Goal: Contribute content: Contribute content

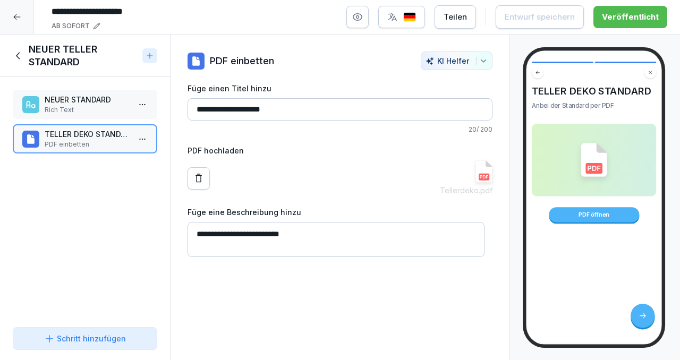
click at [16, 16] on icon at bounding box center [16, 17] width 7 height 6
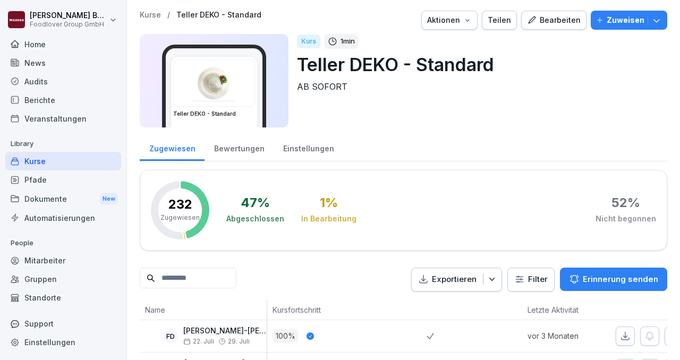
click at [56, 165] on div "Kurse" at bounding box center [63, 161] width 116 height 19
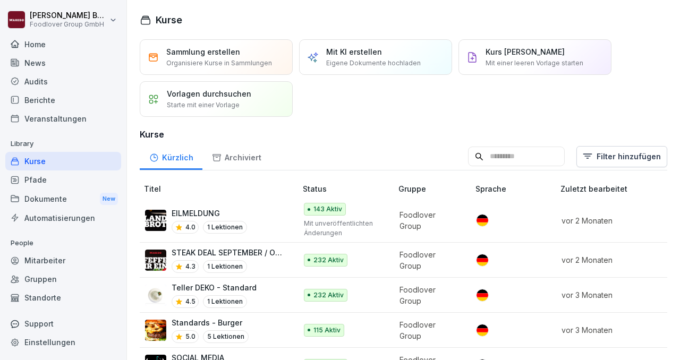
click at [555, 62] on p "Mit einer leeren Vorlage starten" at bounding box center [534, 63] width 98 height 10
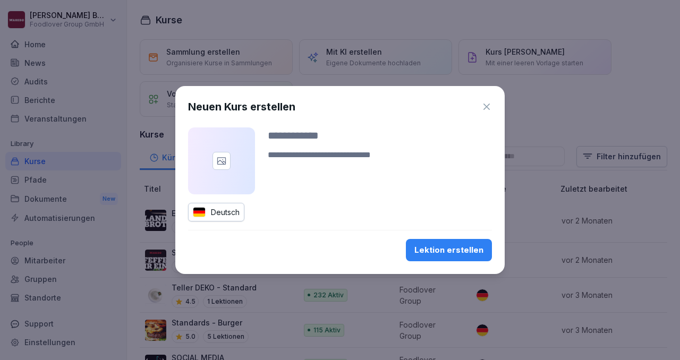
click at [290, 136] on input at bounding box center [380, 135] width 224 height 16
type input "*****"
click at [489, 106] on icon "button" at bounding box center [486, 106] width 11 height 11
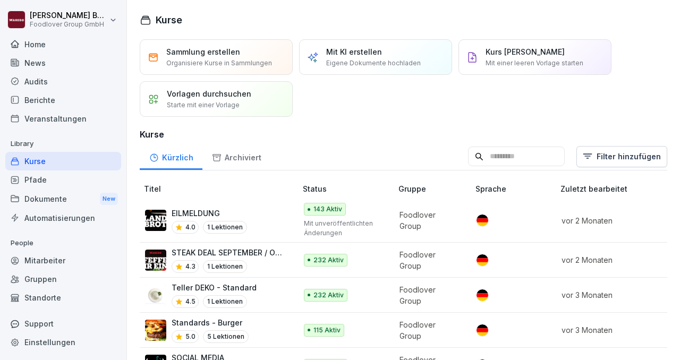
click at [518, 43] on div "Kurs manuell erstellen Mit einer leeren Vorlage starten" at bounding box center [534, 57] width 153 height 36
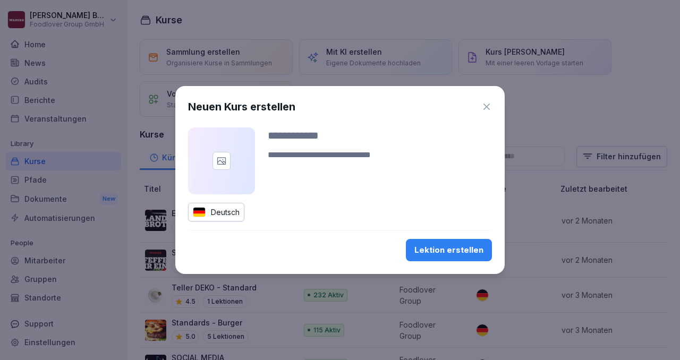
click at [281, 138] on input at bounding box center [380, 135] width 224 height 16
type input "**********"
click at [279, 154] on textarea at bounding box center [380, 161] width 224 height 25
type textarea "**********"
click at [222, 158] on icon at bounding box center [221, 160] width 8 height 7
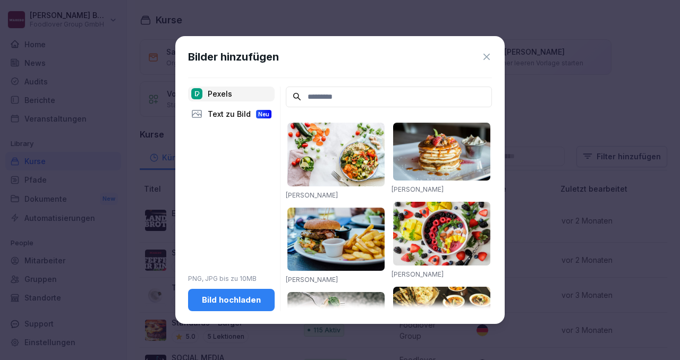
click at [244, 306] on button "Bild hochladen" at bounding box center [231, 300] width 87 height 22
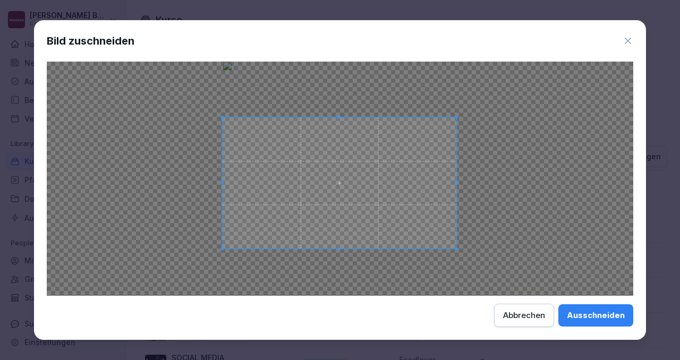
click at [373, 200] on span at bounding box center [340, 183] width 234 height 132
click at [586, 312] on div "Ausschneiden" at bounding box center [596, 316] width 58 height 12
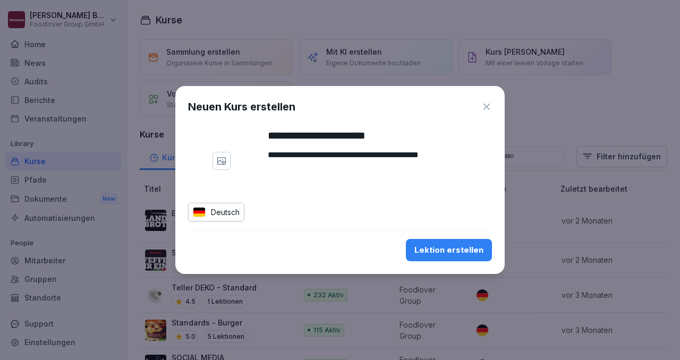
click at [460, 250] on div "Lektion erstellen" at bounding box center [448, 250] width 69 height 12
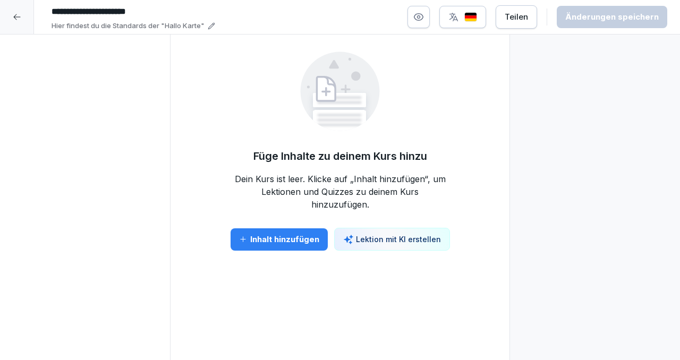
click at [285, 238] on div "Inhalt hinzufügen" at bounding box center [279, 240] width 80 height 12
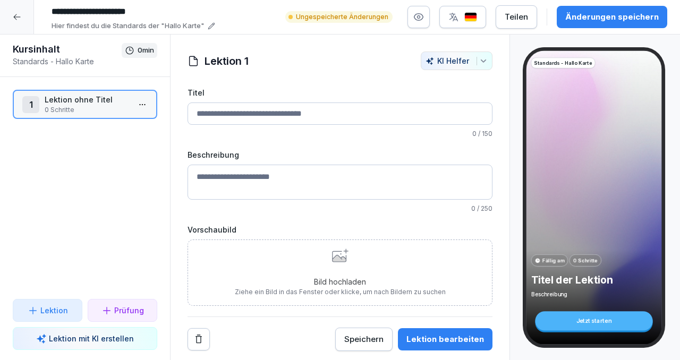
click at [405, 275] on div "Bild hochladen Ziehe ein Bild in das Fenster oder klicke, um nach Bildern zu su…" at bounding box center [340, 273] width 211 height 48
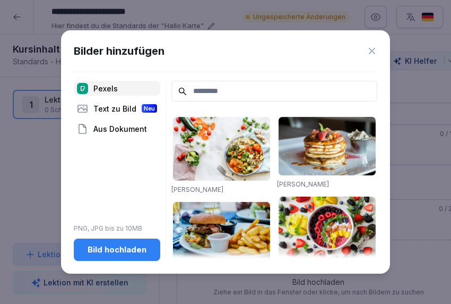
click at [124, 245] on div "Bild hochladen" at bounding box center [117, 250] width 70 height 12
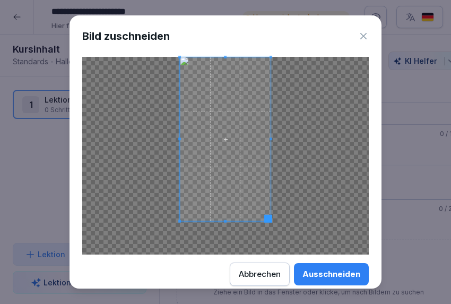
click at [244, 186] on span at bounding box center [225, 139] width 91 height 164
click at [335, 275] on div "Ausschneiden" at bounding box center [332, 274] width 58 height 12
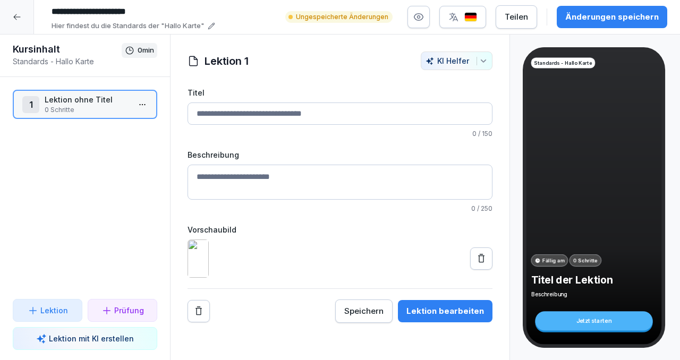
click at [227, 112] on input "Titel" at bounding box center [339, 113] width 305 height 22
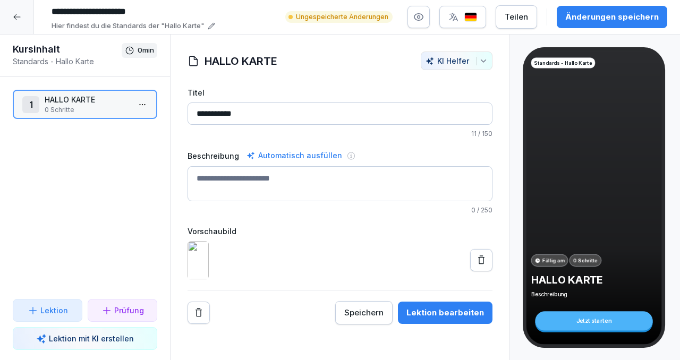
type input "**********"
click at [233, 181] on textarea "Beschreibung" at bounding box center [339, 183] width 305 height 35
type textarea "*********"
click at [420, 319] on div "Lektion bearbeiten" at bounding box center [445, 313] width 78 height 12
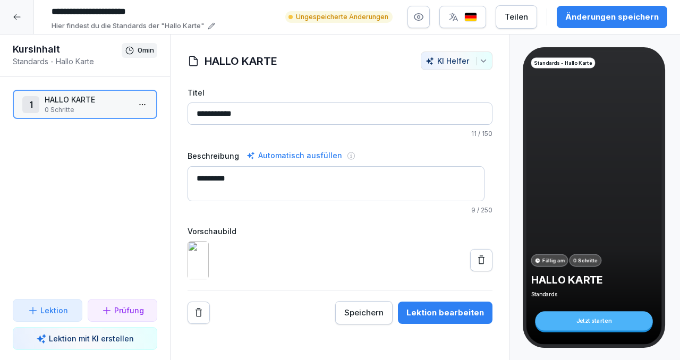
scroll to position [0, 0]
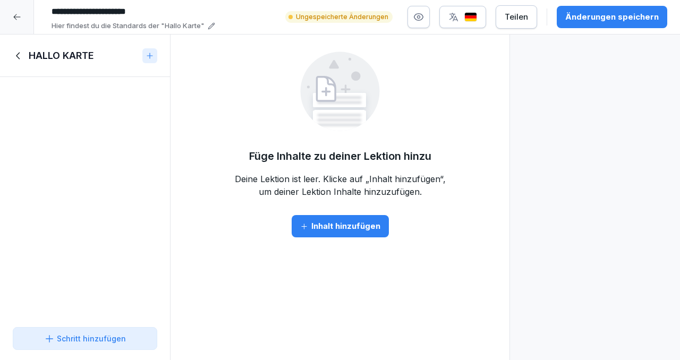
click at [329, 228] on div "Inhalt hinzufügen" at bounding box center [340, 226] width 80 height 12
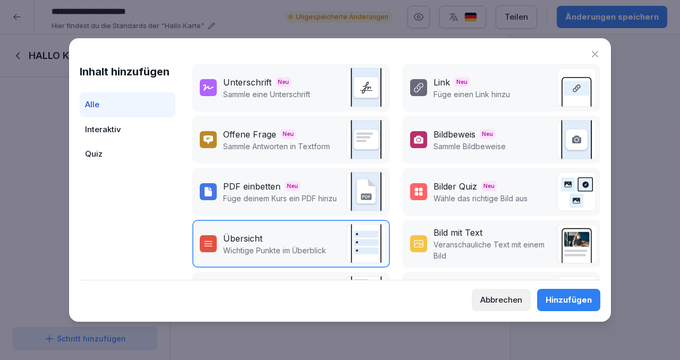
click at [320, 203] on p "Füge deinem Kurs ein PDF hinzu" at bounding box center [280, 198] width 114 height 11
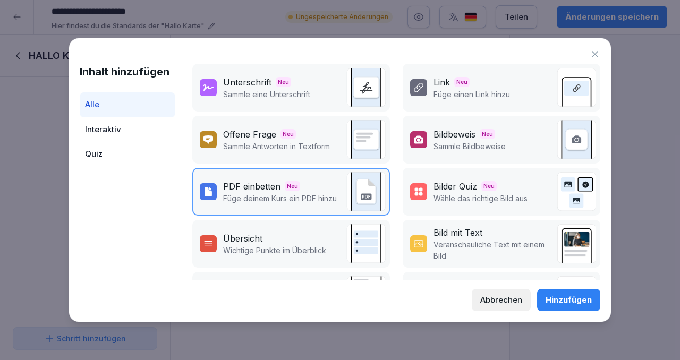
click at [558, 301] on div "Hinzufügen" at bounding box center [568, 300] width 46 height 12
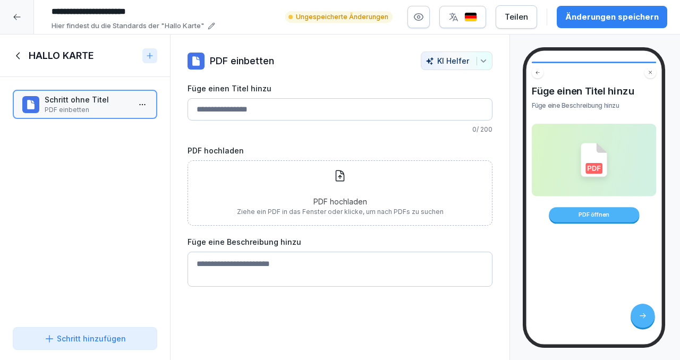
click at [341, 183] on div "PDF hochladen Ziehe ein PDF in das Fenster oder klicke, um nach PDFs zu suchen" at bounding box center [340, 192] width 207 height 47
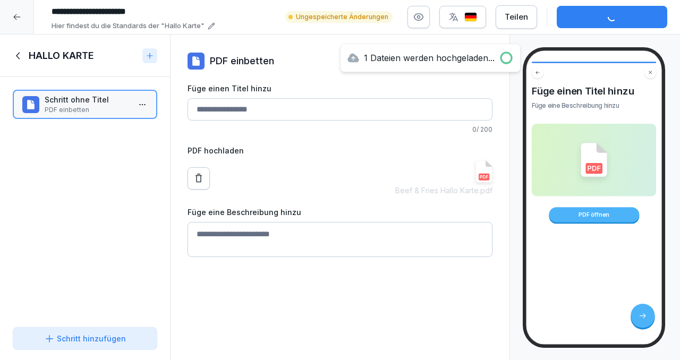
click at [232, 110] on input "Füge einen Titel hinzu" at bounding box center [339, 109] width 305 height 22
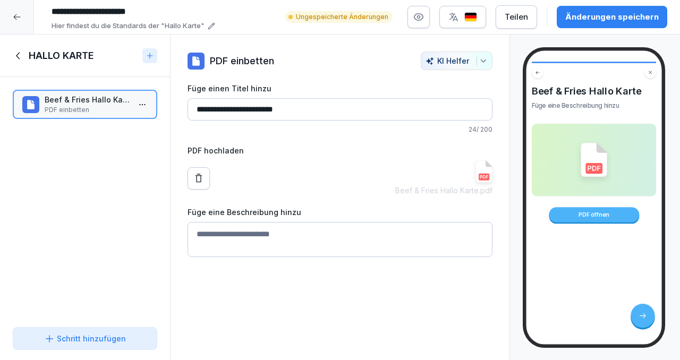
type input "**********"
click at [235, 246] on textarea "Füge eine Beschreibung hinzu" at bounding box center [339, 239] width 305 height 35
type textarea "********"
click at [591, 22] on div "Änderungen speichern" at bounding box center [611, 17] width 93 height 12
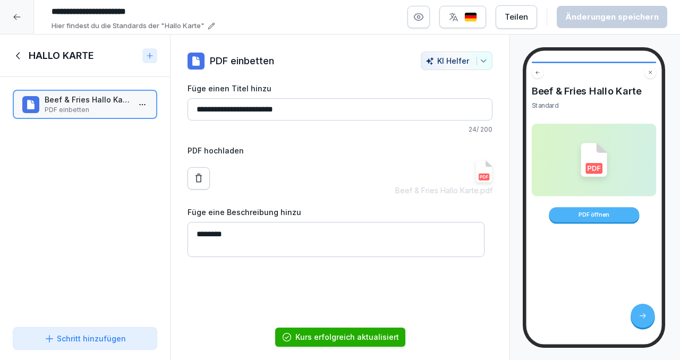
click at [140, 105] on html "**********" at bounding box center [340, 180] width 680 height 360
click at [74, 125] on div "Kopieren ⌘C" at bounding box center [95, 125] width 82 height 11
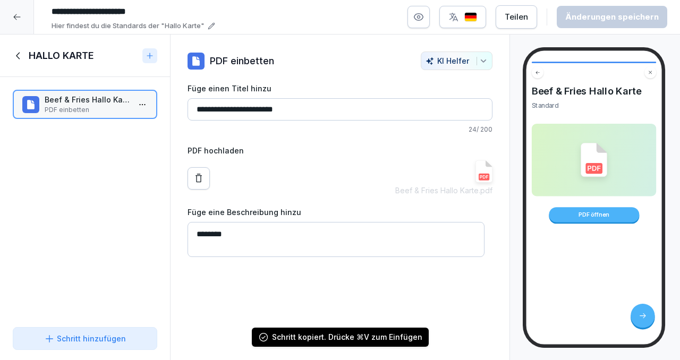
click at [133, 105] on html "**********" at bounding box center [340, 180] width 680 height 360
click at [83, 150] on div "Duplizieren ⌘D" at bounding box center [95, 145] width 82 height 11
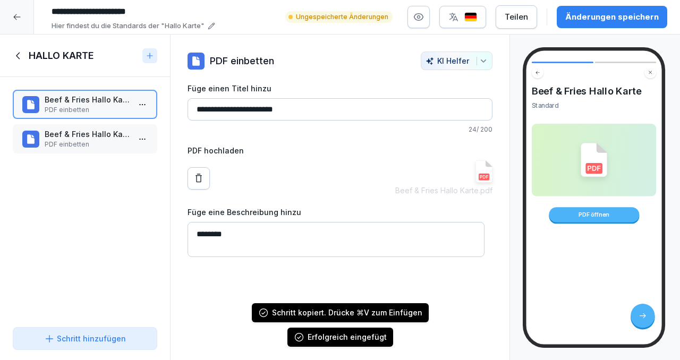
click at [100, 142] on p "PDF einbetten" at bounding box center [87, 145] width 85 height 10
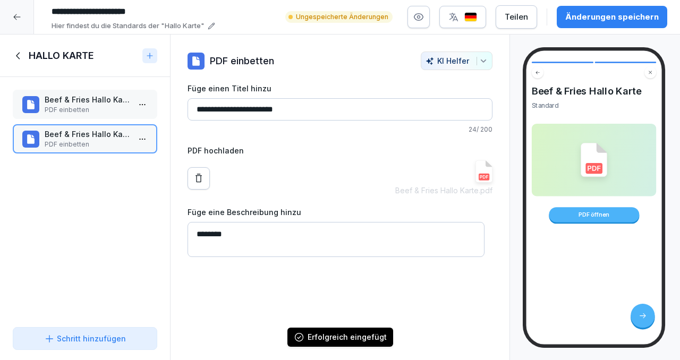
click at [191, 174] on button at bounding box center [198, 178] width 22 height 22
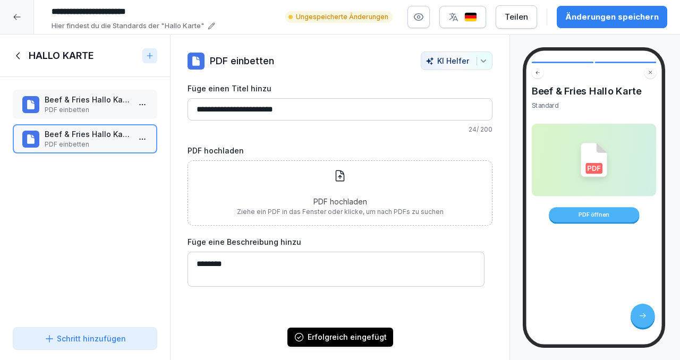
click at [401, 187] on div "PDF hochladen Ziehe ein PDF in das Fenster oder klicke, um nach PDFs zu suchen" at bounding box center [340, 192] width 207 height 47
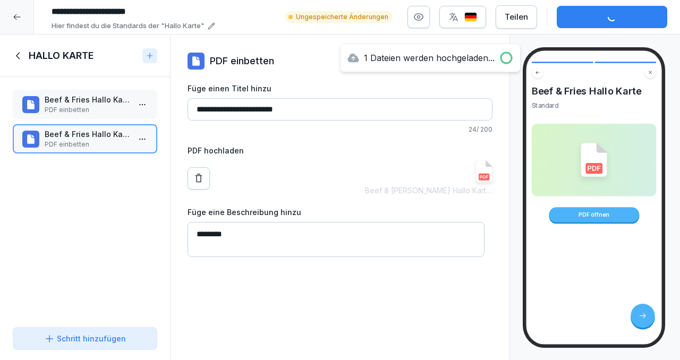
drag, startPoint x: 241, startPoint y: 110, endPoint x: 224, endPoint y: 110, distance: 17.0
click at [224, 110] on input "**********" at bounding box center [339, 109] width 305 height 22
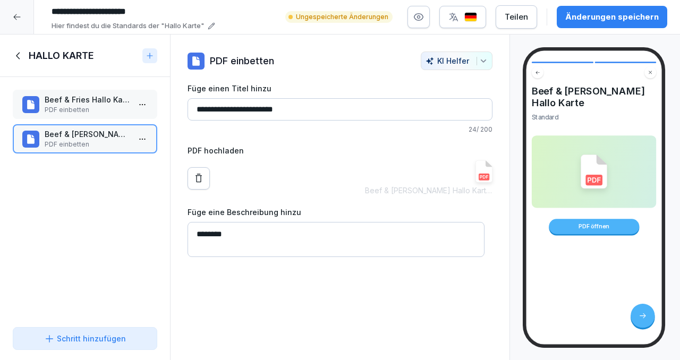
type input "**********"
click at [587, 15] on div "Änderungen speichern" at bounding box center [611, 17] width 93 height 12
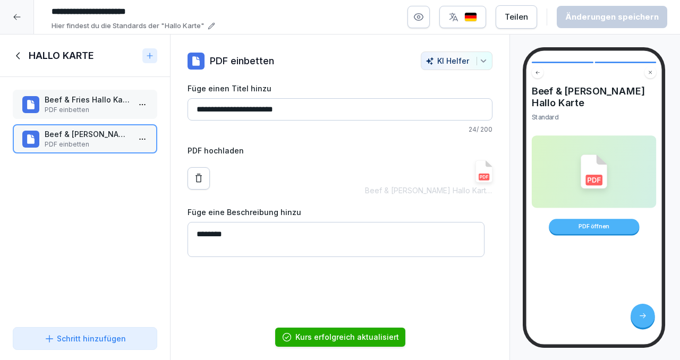
click at [135, 141] on html "**********" at bounding box center [340, 180] width 680 height 360
click at [97, 175] on div "Duplizieren ⌘D" at bounding box center [95, 179] width 82 height 11
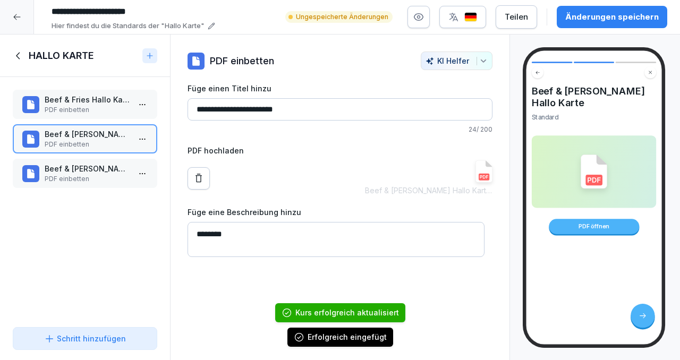
click at [97, 175] on p "PDF einbetten" at bounding box center [87, 179] width 85 height 10
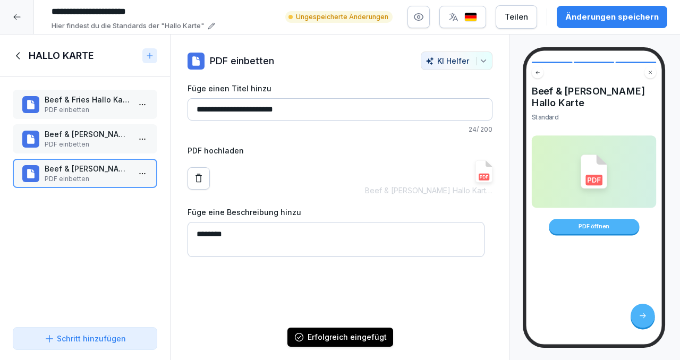
click at [199, 178] on icon at bounding box center [198, 178] width 11 height 11
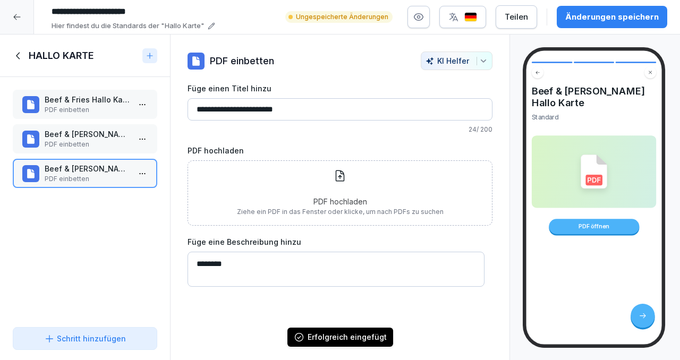
click at [276, 194] on div "PDF hochladen Ziehe ein PDF in das Fenster oder klicke, um nach PDFs zu suchen" at bounding box center [340, 192] width 207 height 47
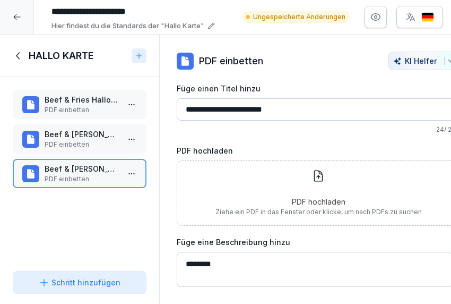
click at [276, 198] on p "PDF hochladen" at bounding box center [319, 201] width 207 height 11
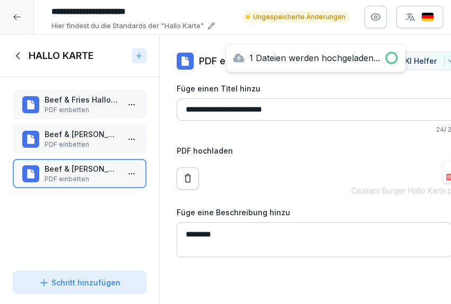
drag, startPoint x: 289, startPoint y: 108, endPoint x: 161, endPoint y: 109, distance: 128.5
click at [161, 109] on div "**********" at bounding box center [319, 155] width 318 height 206
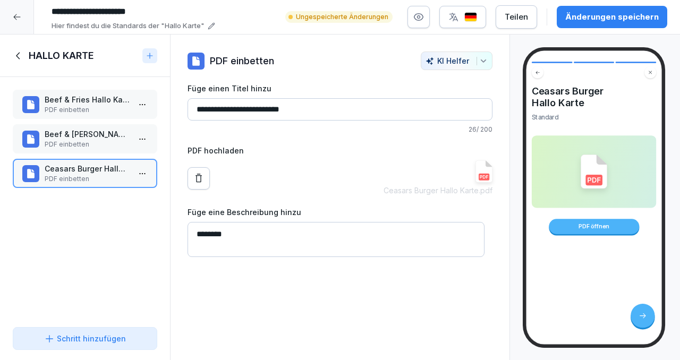
type input "**********"
click at [589, 15] on div "Änderungen speichern" at bounding box center [611, 17] width 93 height 12
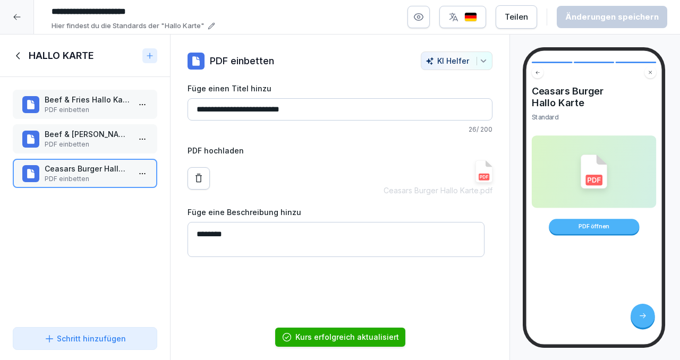
click at [139, 177] on html "**********" at bounding box center [340, 180] width 680 height 360
click at [101, 213] on div "Duplizieren ⌘D" at bounding box center [95, 214] width 82 height 11
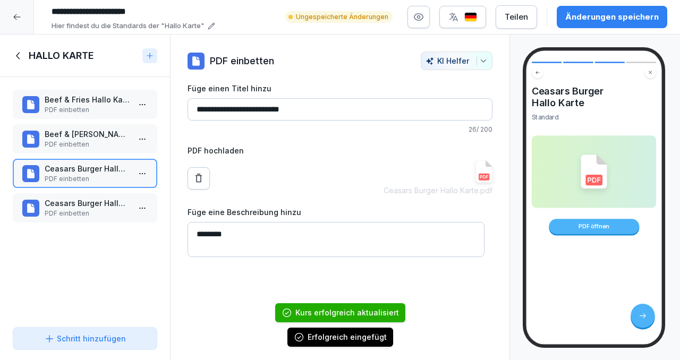
click at [101, 210] on p "PDF einbetten" at bounding box center [87, 214] width 85 height 10
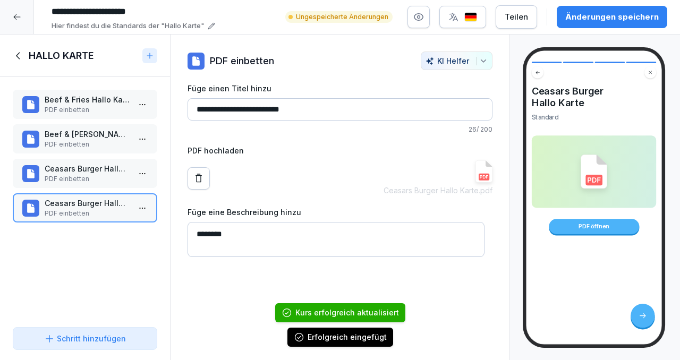
click at [198, 179] on icon at bounding box center [198, 178] width 11 height 11
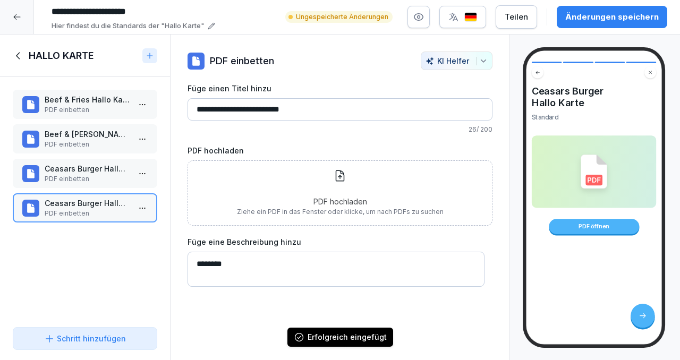
click at [358, 181] on div "PDF hochladen Ziehe ein PDF in das Fenster oder klicke, um nach PDFs zu suchen" at bounding box center [340, 192] width 207 height 47
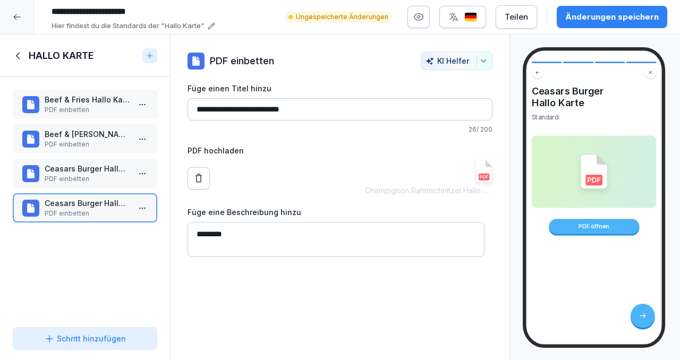
drag, startPoint x: 310, startPoint y: 108, endPoint x: 182, endPoint y: 102, distance: 128.1
click at [182, 102] on div "**********" at bounding box center [339, 155] width 339 height 206
type input "**********"
click at [602, 18] on div "Änderungen speichern" at bounding box center [611, 17] width 93 height 12
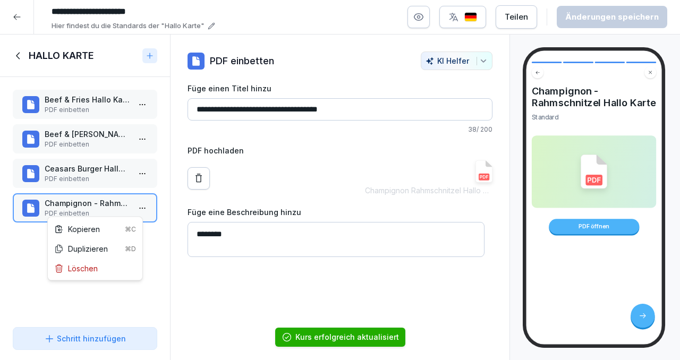
click at [133, 207] on html "**********" at bounding box center [340, 180] width 680 height 360
click at [100, 245] on div "Duplizieren ⌘D" at bounding box center [95, 248] width 82 height 11
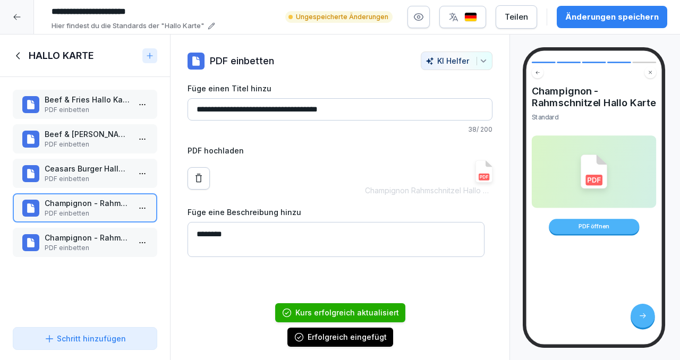
click at [93, 244] on p "PDF einbetten" at bounding box center [87, 248] width 85 height 10
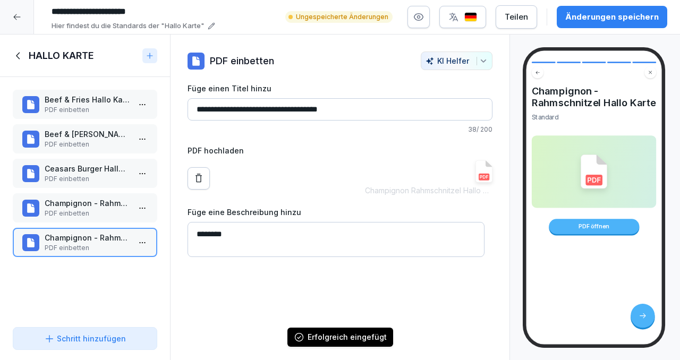
click at [206, 177] on button at bounding box center [198, 178] width 22 height 22
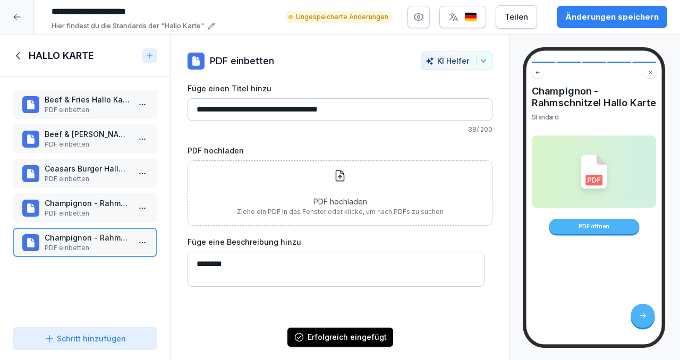
click at [286, 179] on div "PDF hochladen Ziehe ein PDF in das Fenster oder klicke, um nach PDFs zu suchen" at bounding box center [340, 192] width 207 height 47
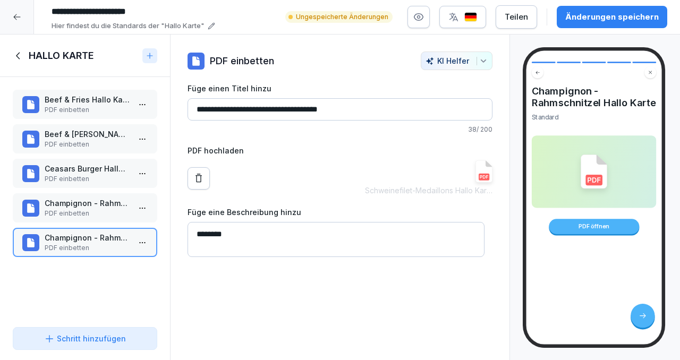
drag, startPoint x: 365, startPoint y: 111, endPoint x: 188, endPoint y: 96, distance: 178.0
click at [188, 96] on div "**********" at bounding box center [339, 109] width 305 height 52
type input "**********"
click at [591, 16] on div "Änderungen speichern" at bounding box center [611, 17] width 93 height 12
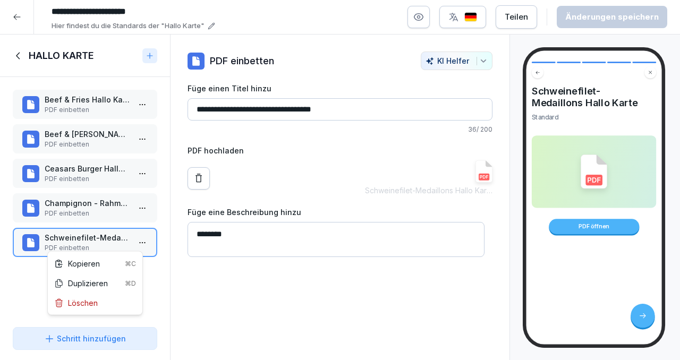
click at [130, 236] on html "**********" at bounding box center [340, 180] width 680 height 360
click at [88, 283] on div "Duplizieren ⌘D" at bounding box center [95, 283] width 82 height 11
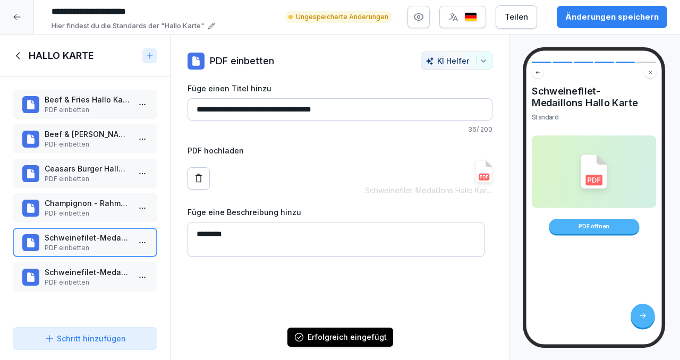
click at [89, 281] on p "PDF einbetten" at bounding box center [87, 283] width 85 height 10
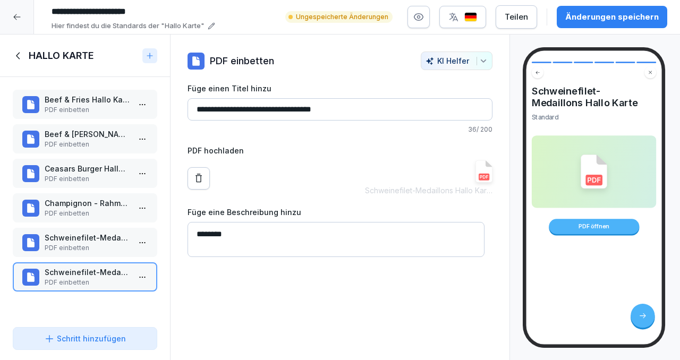
click at [134, 278] on html "**********" at bounding box center [340, 180] width 680 height 360
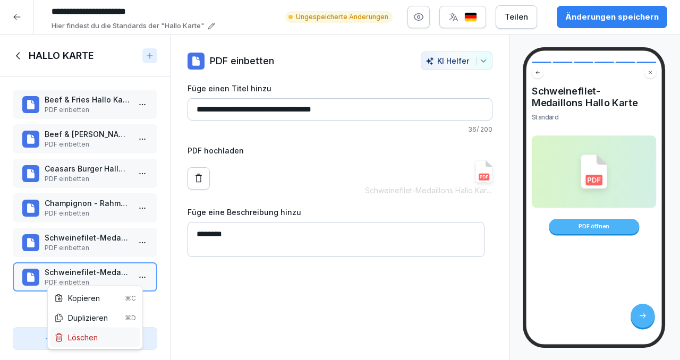
click at [89, 332] on div "Löschen" at bounding box center [76, 337] width 44 height 11
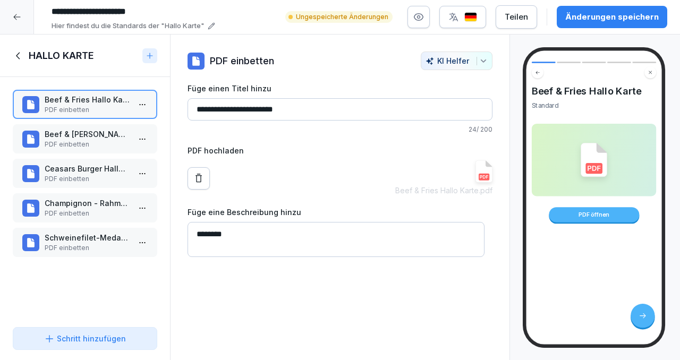
click at [88, 337] on div "Schritt hinzufügen" at bounding box center [85, 338] width 82 height 11
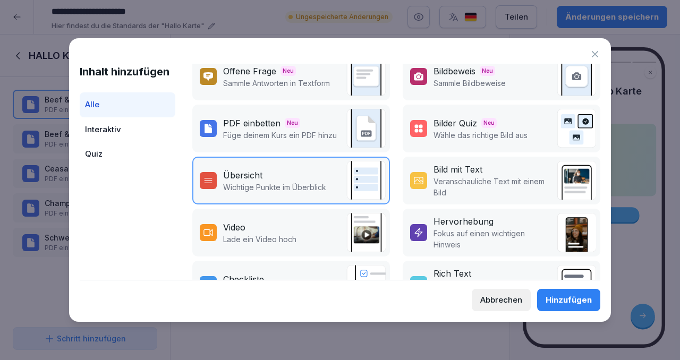
scroll to position [212, 0]
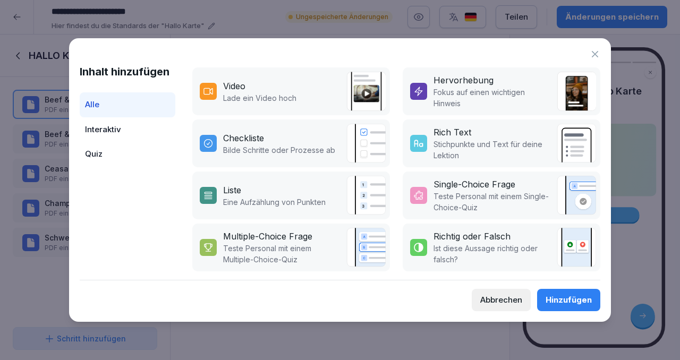
click at [457, 90] on p "Fokus auf einen wichtigen Hinweis" at bounding box center [492, 98] width 118 height 22
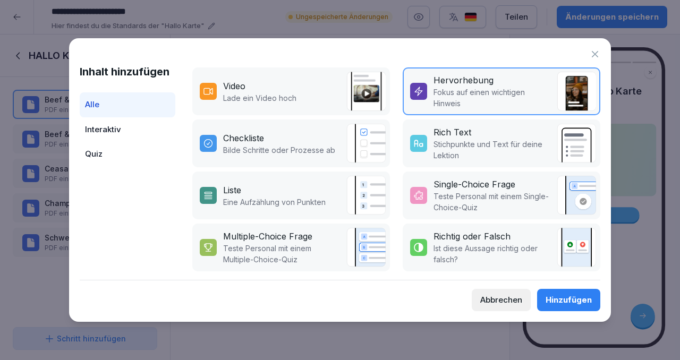
click at [571, 297] on div "Hinzufügen" at bounding box center [568, 300] width 46 height 12
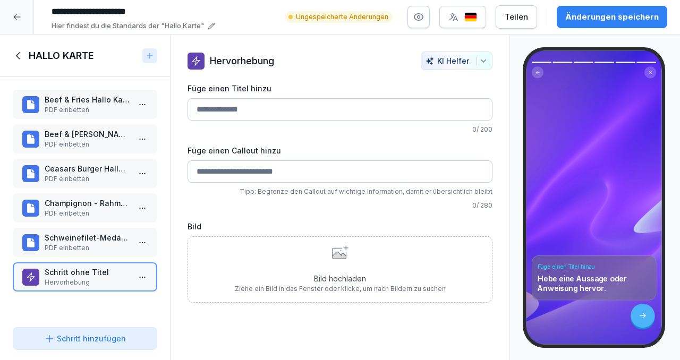
click at [349, 256] on div "Bild hochladen Ziehe ein Bild in das Fenster oder klicke, um nach Bildern zu su…" at bounding box center [340, 269] width 211 height 48
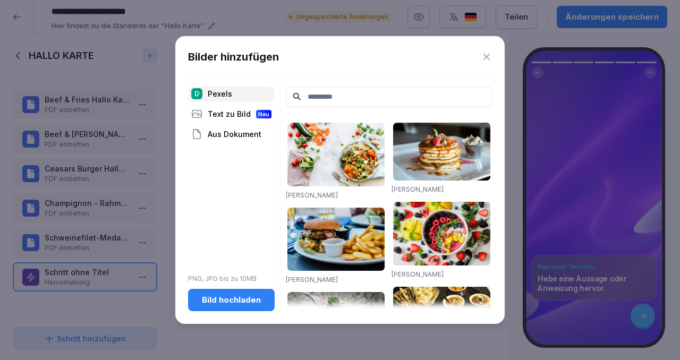
click at [224, 297] on div "Bild hochladen" at bounding box center [231, 300] width 70 height 12
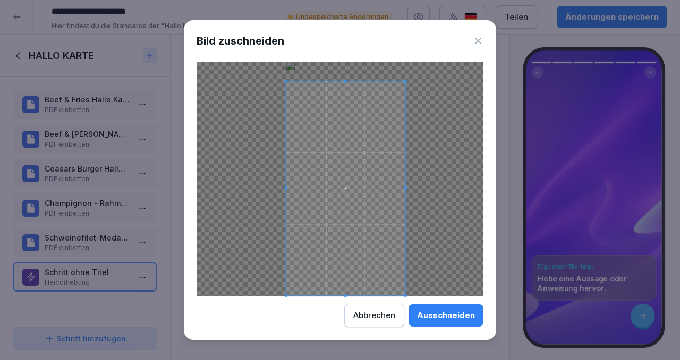
click at [412, 305] on div "Bild zuschneiden Ausschneiden Abbrechen" at bounding box center [340, 180] width 312 height 320
click at [376, 251] on span at bounding box center [347, 181] width 119 height 215
click at [384, 256] on span at bounding box center [345, 181] width 119 height 215
click at [392, 236] on span at bounding box center [343, 188] width 119 height 215
click at [444, 320] on div "Ausschneiden" at bounding box center [446, 316] width 58 height 12
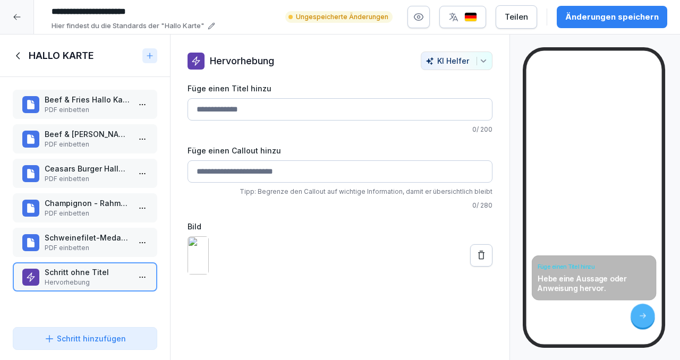
click at [479, 267] on button at bounding box center [481, 255] width 22 height 22
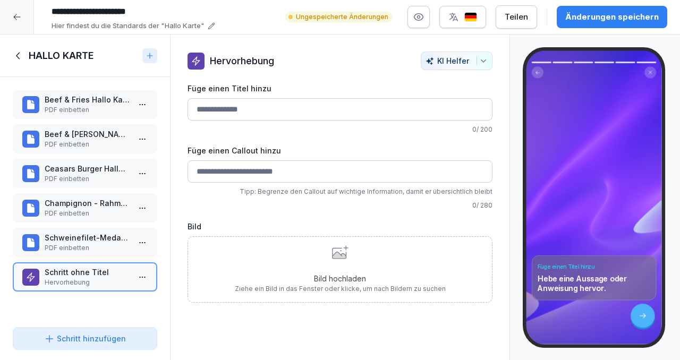
click at [294, 283] on p "Bild hochladen" at bounding box center [340, 278] width 211 height 11
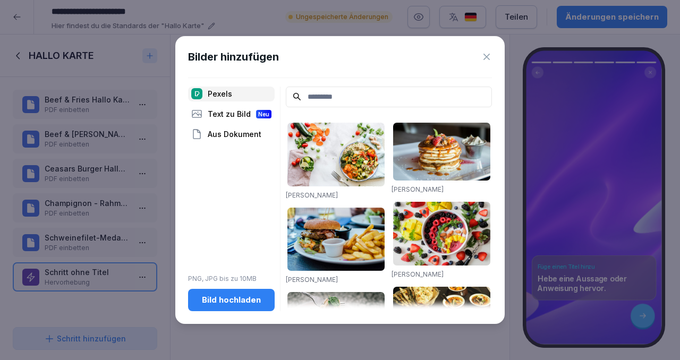
click at [237, 296] on div "Bild hochladen" at bounding box center [231, 300] width 70 height 12
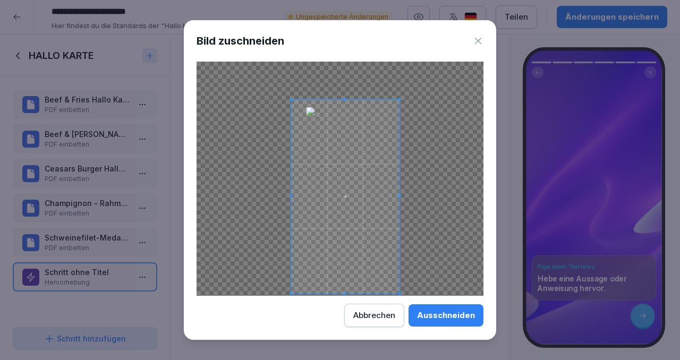
click at [373, 263] on span at bounding box center [345, 196] width 108 height 194
click at [432, 318] on div "Ausschneiden" at bounding box center [446, 316] width 58 height 12
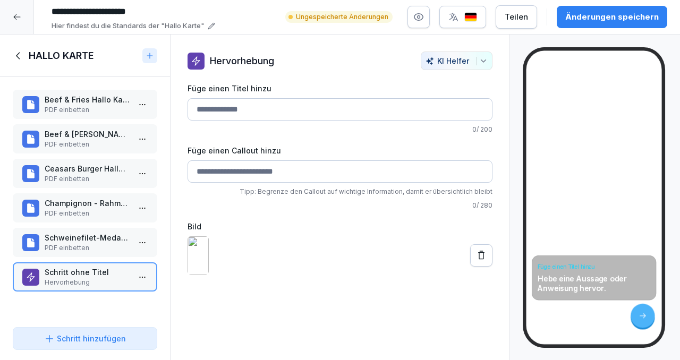
click at [247, 105] on input "Füge einen Titel hinzu" at bounding box center [339, 109] width 305 height 22
type input "*"
click at [208, 170] on input "Füge einen Callout hinzu" at bounding box center [339, 171] width 305 height 22
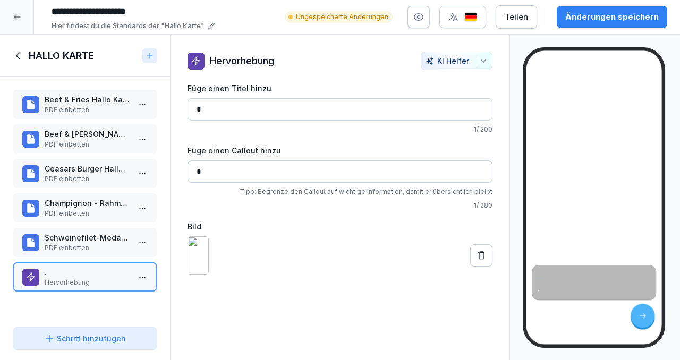
type input "*"
click at [614, 275] on h4 "." at bounding box center [593, 275] width 113 height 7
click at [478, 261] on icon at bounding box center [481, 255] width 11 height 11
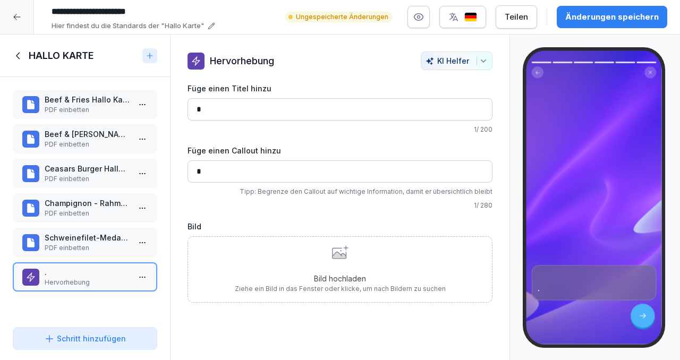
click at [317, 279] on p "Bild hochladen" at bounding box center [340, 278] width 211 height 11
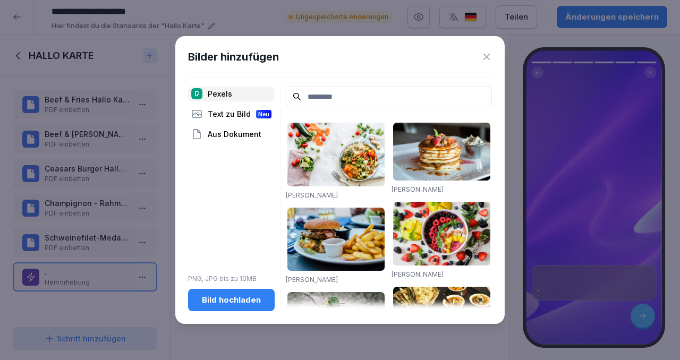
click at [226, 304] on div "Bild hochladen" at bounding box center [231, 300] width 70 height 12
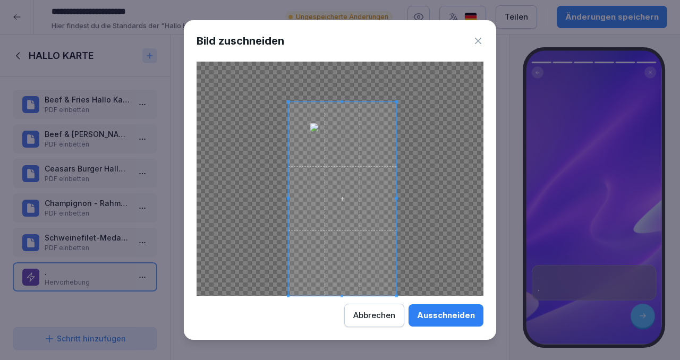
click at [345, 260] on span at bounding box center [342, 199] width 108 height 194
click at [348, 290] on span at bounding box center [343, 199] width 108 height 194
click at [373, 230] on span at bounding box center [343, 199] width 108 height 194
click at [365, 283] on span at bounding box center [343, 199] width 108 height 194
click at [349, 360] on body "**********" at bounding box center [340, 180] width 680 height 360
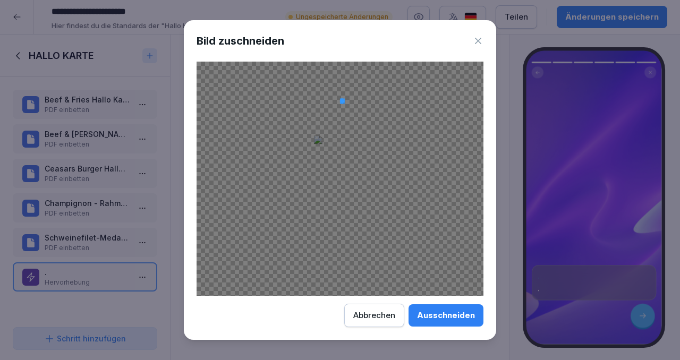
click at [343, 129] on div at bounding box center [339, 179] width 287 height 234
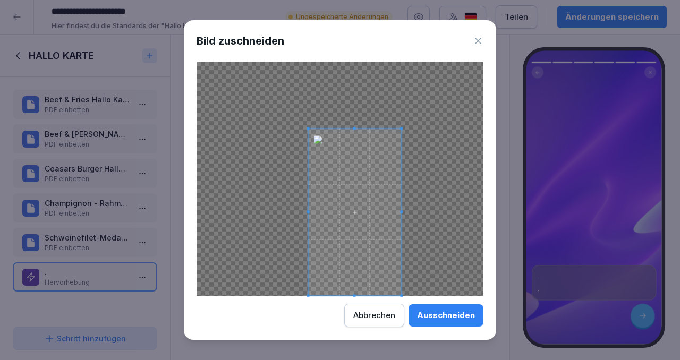
click at [424, 360] on body "**********" at bounding box center [340, 180] width 680 height 360
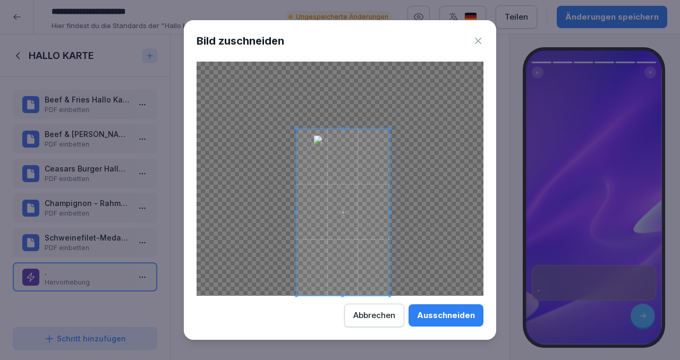
click at [380, 192] on span at bounding box center [342, 212] width 93 height 167
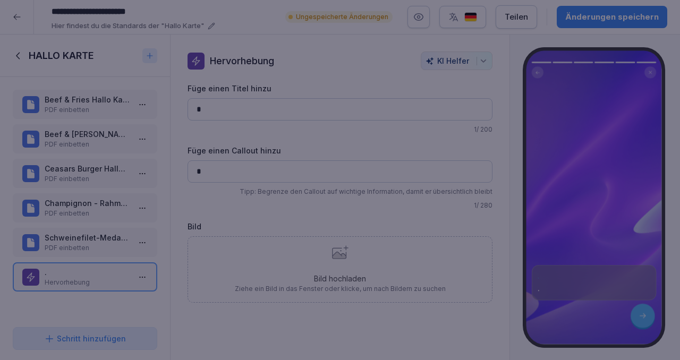
drag, startPoint x: 454, startPoint y: 358, endPoint x: 460, endPoint y: 356, distance: 6.9
click at [460, 356] on div at bounding box center [340, 180] width 680 height 360
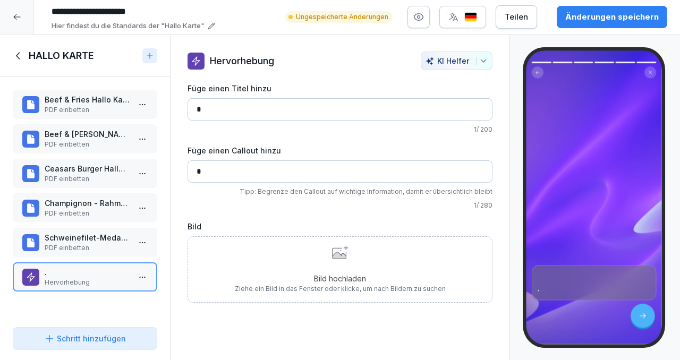
click at [382, 281] on p "Bild hochladen" at bounding box center [340, 278] width 211 height 11
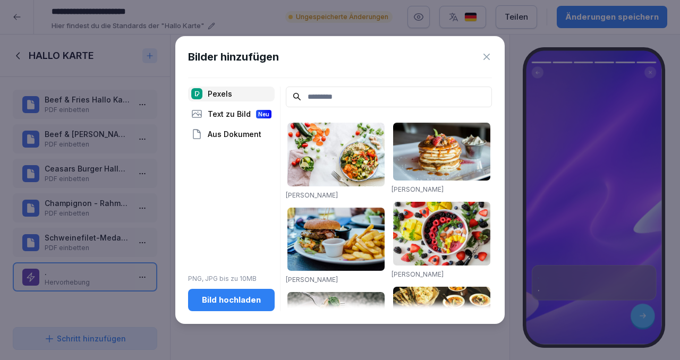
click at [198, 296] on div "Bild hochladen" at bounding box center [231, 300] width 70 height 12
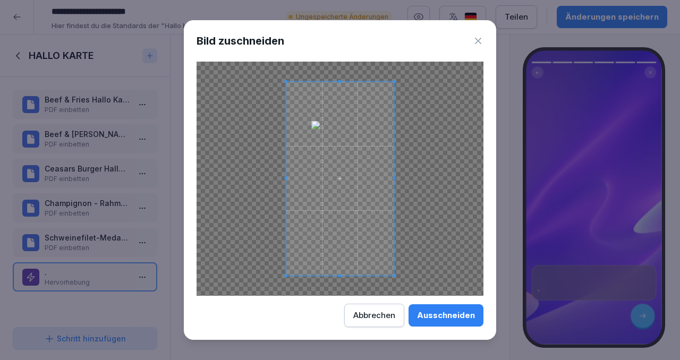
click at [324, 93] on span at bounding box center [340, 179] width 108 height 194
click at [464, 133] on div at bounding box center [339, 179] width 287 height 234
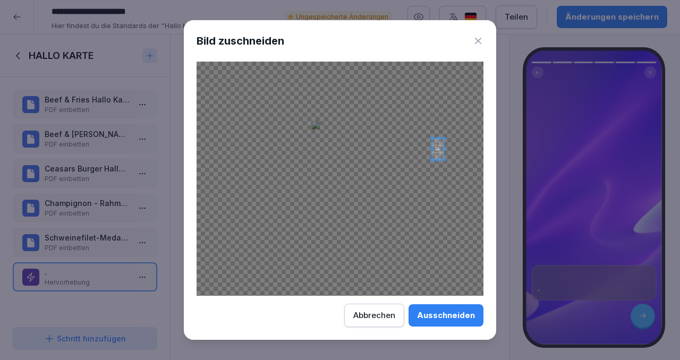
click at [444, 204] on div at bounding box center [339, 179] width 287 height 234
click at [311, 117] on div at bounding box center [339, 179] width 287 height 234
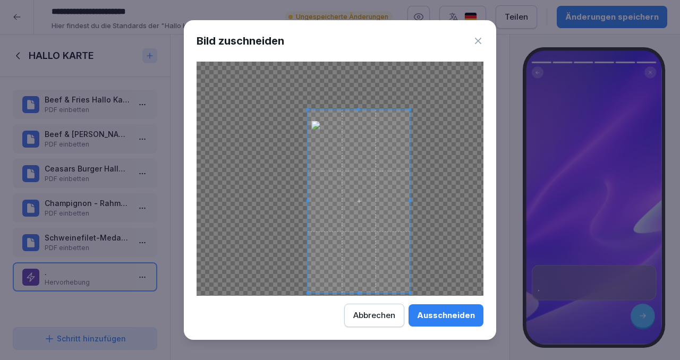
click at [413, 360] on body "**********" at bounding box center [340, 180] width 680 height 360
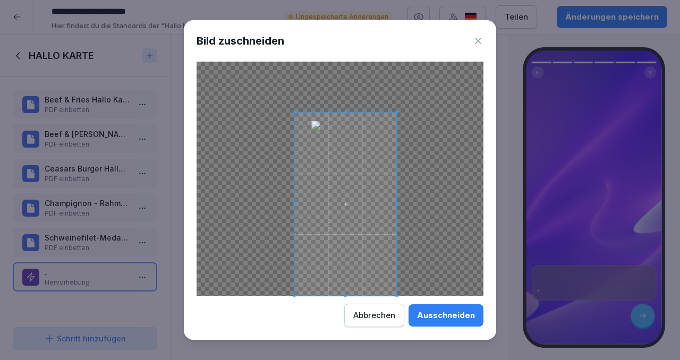
click at [390, 244] on span at bounding box center [345, 203] width 102 height 183
click at [439, 322] on button "Ausschneiden" at bounding box center [445, 315] width 75 height 22
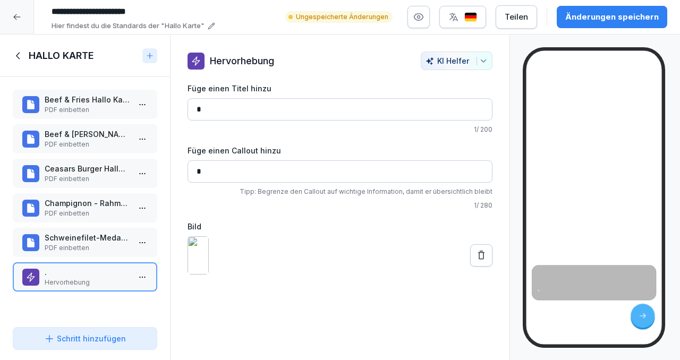
drag, startPoint x: 618, startPoint y: 292, endPoint x: 609, endPoint y: 319, distance: 28.5
click at [609, 319] on div ". ." at bounding box center [593, 197] width 135 height 294
click at [236, 108] on input "*" at bounding box center [339, 109] width 305 height 22
drag, startPoint x: 222, startPoint y: 108, endPoint x: 189, endPoint y: 110, distance: 33.0
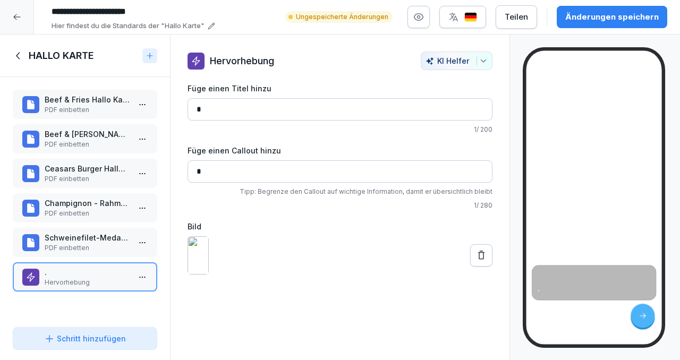
click at [189, 110] on input "*" at bounding box center [339, 109] width 305 height 22
type input "**********"
click at [207, 175] on input "*" at bounding box center [339, 171] width 305 height 22
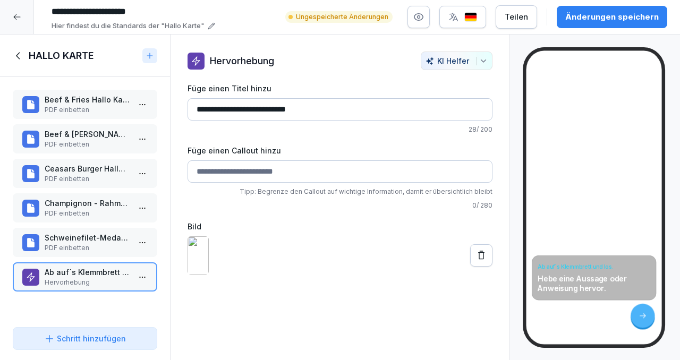
click at [304, 169] on input "Füge einen Callout hinzu" at bounding box center [339, 171] width 305 height 22
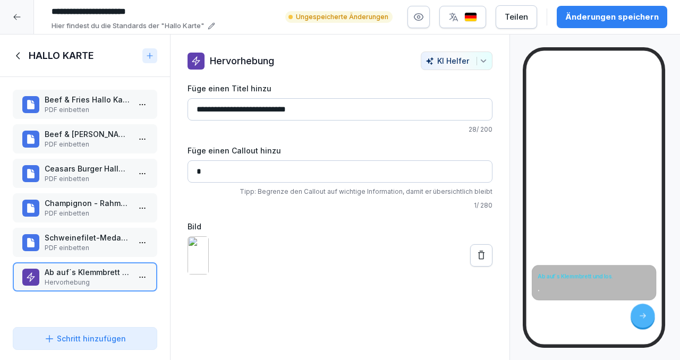
click at [288, 258] on div at bounding box center [339, 255] width 305 height 38
click at [477, 261] on icon at bounding box center [481, 255] width 11 height 11
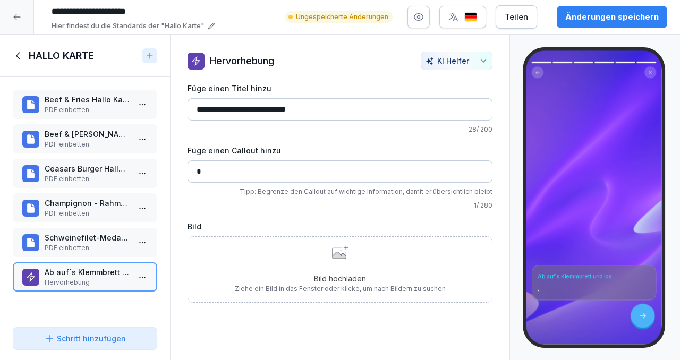
click at [389, 272] on div "Bild hochladen Ziehe ein Bild in das Fenster oder klicke, um nach Bildern zu su…" at bounding box center [340, 269] width 211 height 48
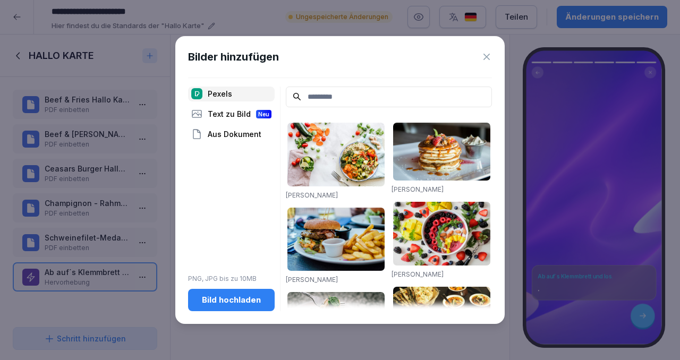
click at [248, 297] on div "Bild hochladen" at bounding box center [231, 300] width 70 height 12
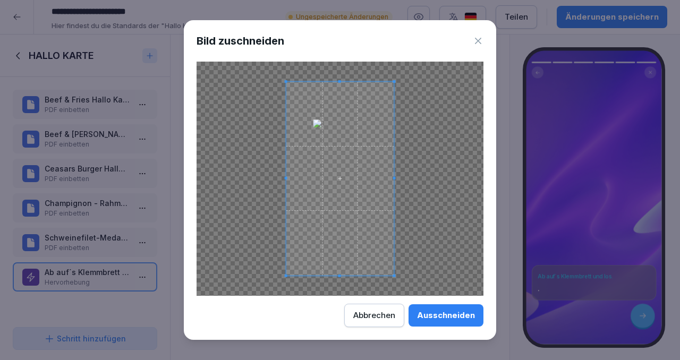
click at [374, 175] on span at bounding box center [340, 179] width 108 height 194
click at [432, 125] on div at bounding box center [339, 179] width 287 height 234
click at [301, 106] on span at bounding box center [340, 179] width 108 height 194
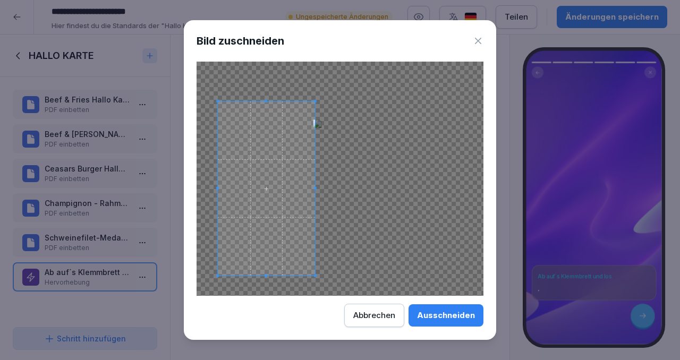
click at [380, 359] on body "**********" at bounding box center [340, 180] width 680 height 360
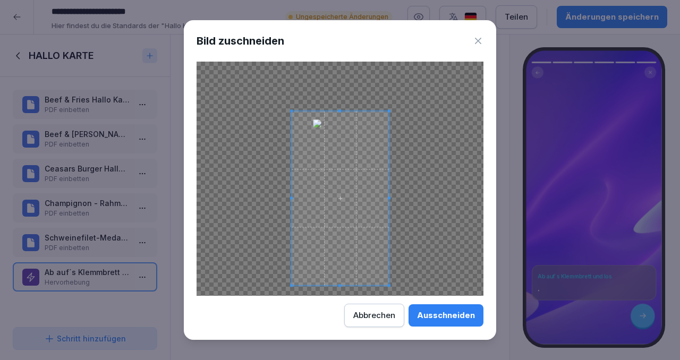
click at [345, 231] on span at bounding box center [340, 198] width 97 height 175
click at [438, 315] on div "Ausschneiden" at bounding box center [446, 316] width 58 height 12
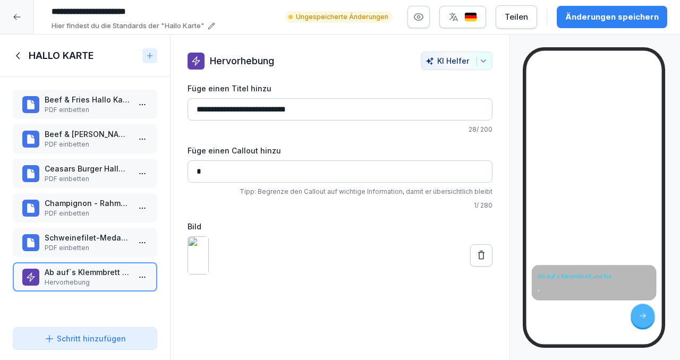
click at [245, 173] on input "*" at bounding box center [339, 171] width 305 height 22
type input "*"
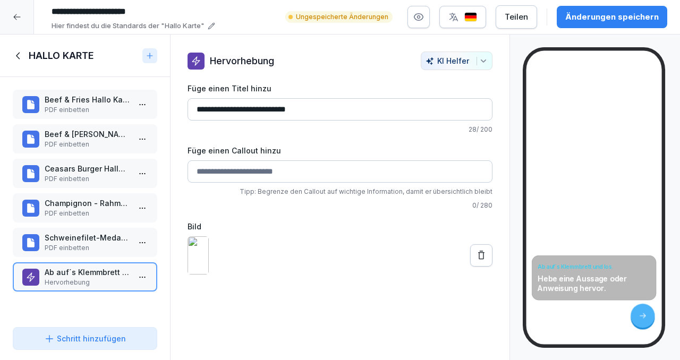
click at [307, 106] on input "**********" at bounding box center [339, 109] width 305 height 22
type input "**********"
click at [247, 175] on input "Füge einen Callout hinzu" at bounding box center [339, 171] width 305 height 22
type input "*"
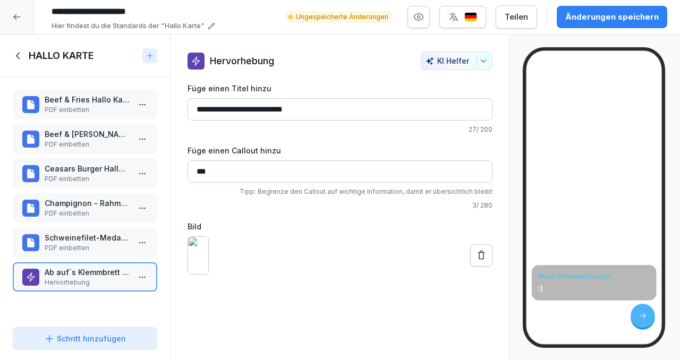
type input "**"
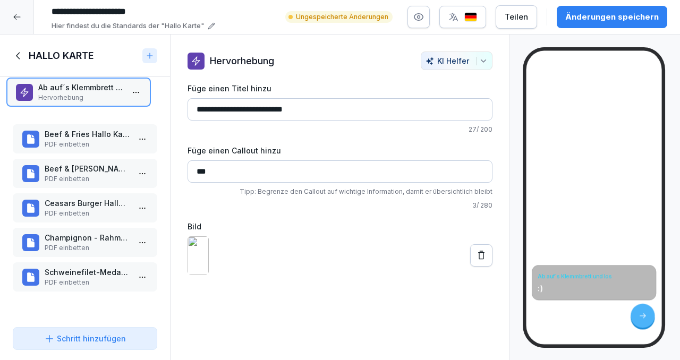
drag, startPoint x: 105, startPoint y: 283, endPoint x: 98, endPoint y: 97, distance: 185.5
click at [98, 97] on p "Hervorhebung" at bounding box center [80, 98] width 85 height 10
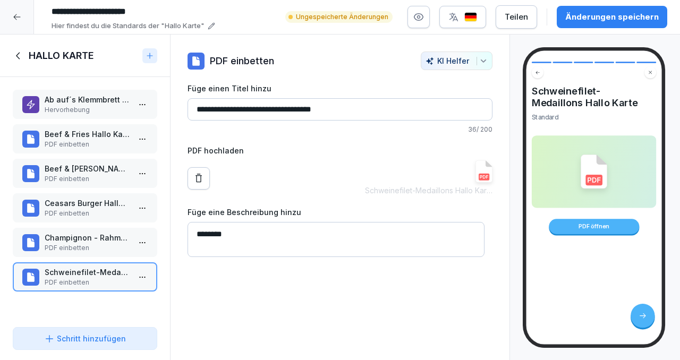
click at [276, 282] on div "**********" at bounding box center [340, 198] width 340 height 326
click at [264, 283] on div "**********" at bounding box center [340, 198] width 340 height 326
click at [69, 146] on p "PDF einbetten" at bounding box center [87, 145] width 85 height 10
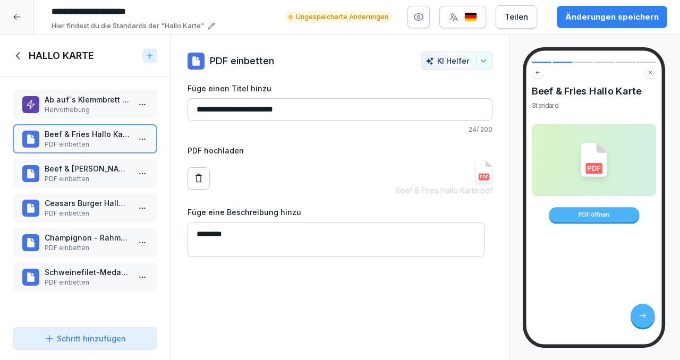
click at [79, 108] on p "Hervorhebung" at bounding box center [87, 110] width 85 height 10
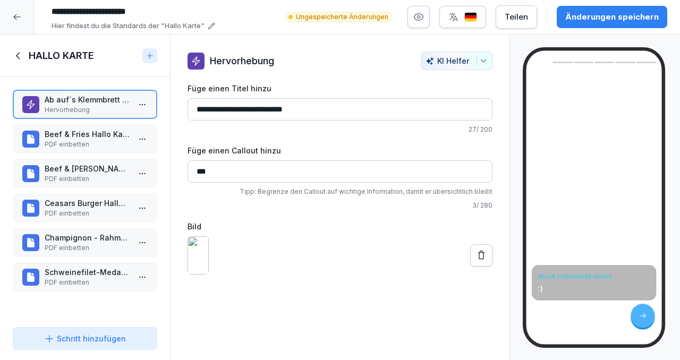
click at [627, 23] on button "Änderungen speichern" at bounding box center [612, 17] width 110 height 22
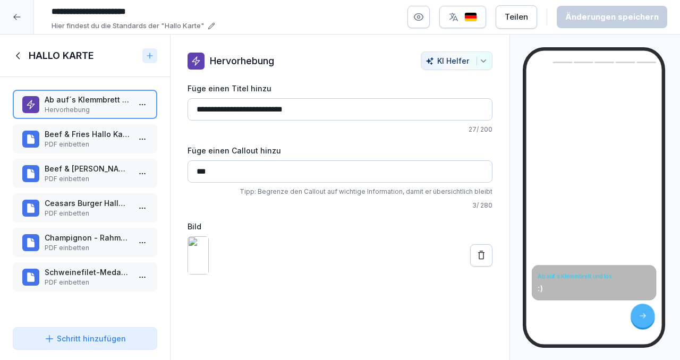
click at [13, 16] on icon at bounding box center [17, 17] width 8 height 8
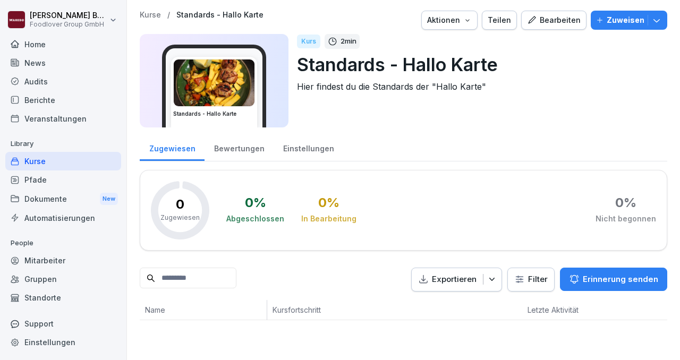
click at [240, 81] on img at bounding box center [214, 82] width 81 height 47
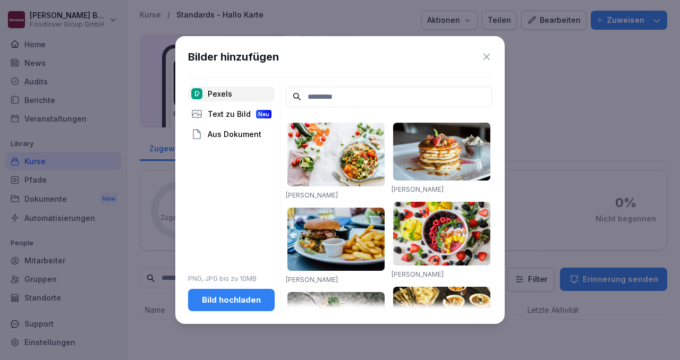
click at [202, 297] on div "Bild hochladen" at bounding box center [231, 300] width 70 height 12
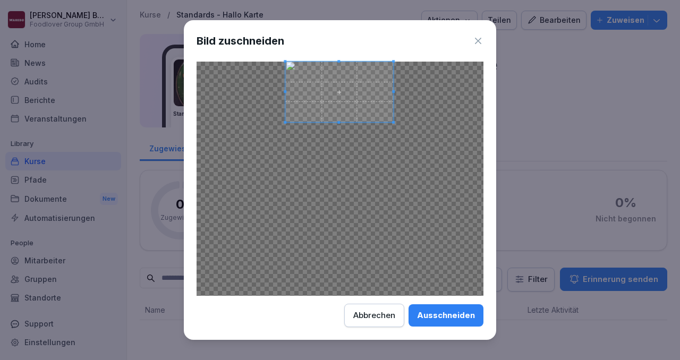
click at [347, 76] on span at bounding box center [339, 92] width 108 height 61
click at [337, 111] on div at bounding box center [339, 87] width 90 height 50
click at [352, 106] on span at bounding box center [339, 87] width 90 height 50
click at [435, 315] on div "Ausschneiden" at bounding box center [446, 316] width 58 height 12
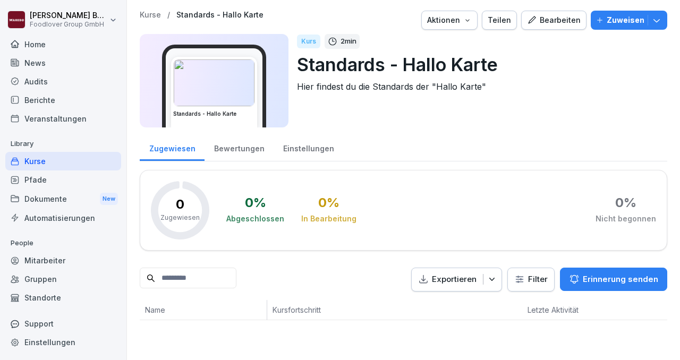
click at [210, 90] on img at bounding box center [214, 82] width 81 height 47
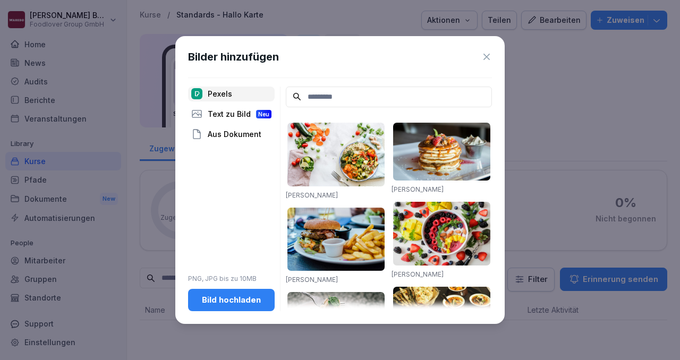
click at [211, 305] on div "Bild hochladen" at bounding box center [231, 300] width 70 height 12
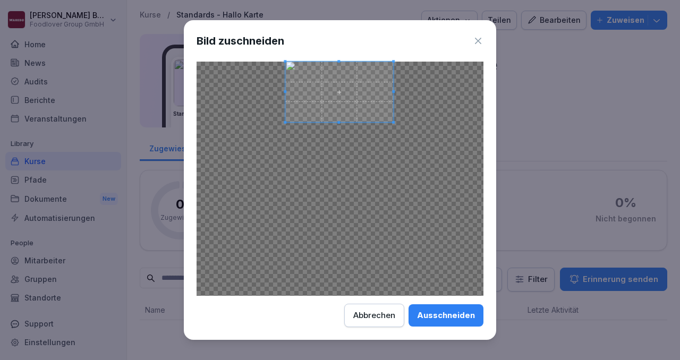
click at [355, 93] on span at bounding box center [339, 92] width 108 height 61
click at [426, 317] on div "Ausschneiden" at bounding box center [446, 316] width 58 height 12
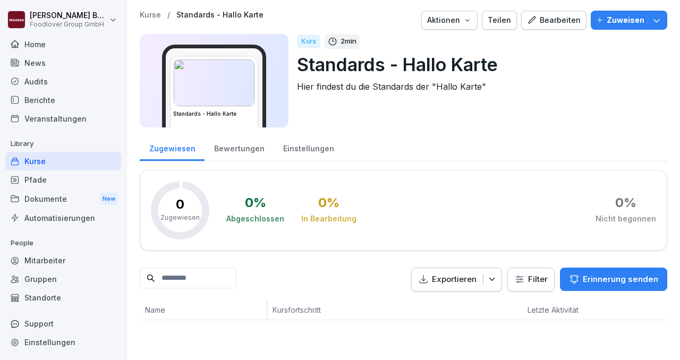
click at [55, 160] on div "Kurse" at bounding box center [63, 161] width 116 height 19
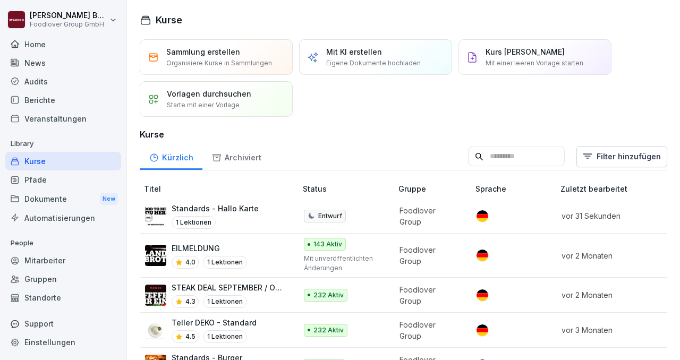
click at [229, 209] on p "Standards - Hallo Karte" at bounding box center [215, 208] width 87 height 11
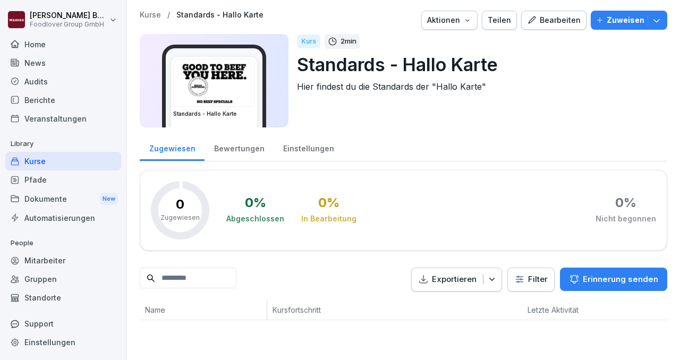
click at [37, 160] on div "Kurse" at bounding box center [63, 161] width 116 height 19
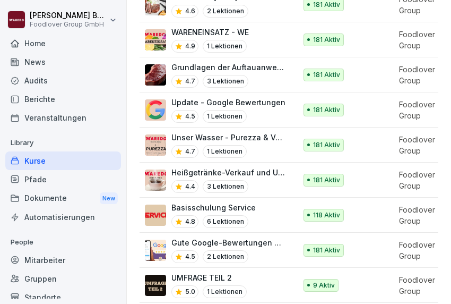
scroll to position [993, 0]
